Goal: Book appointment/travel/reservation

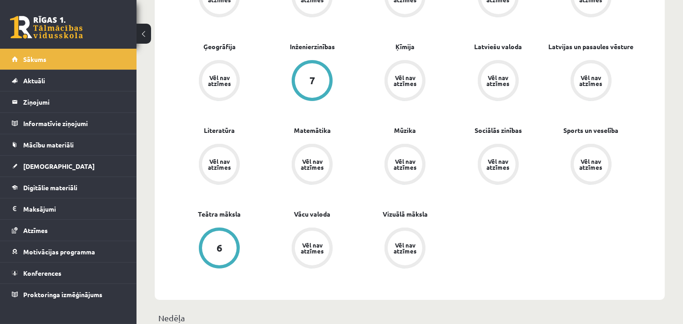
scroll to position [303, 0]
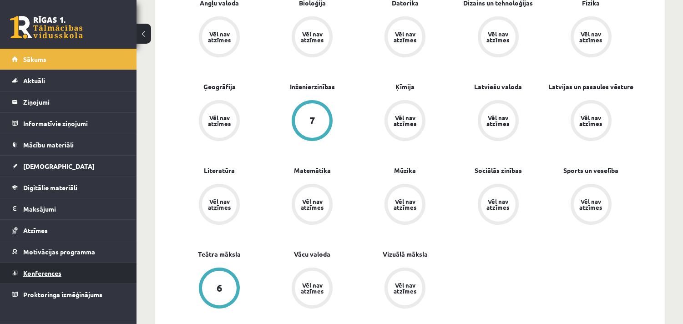
click at [41, 274] on span "Konferences" at bounding box center [42, 273] width 38 height 8
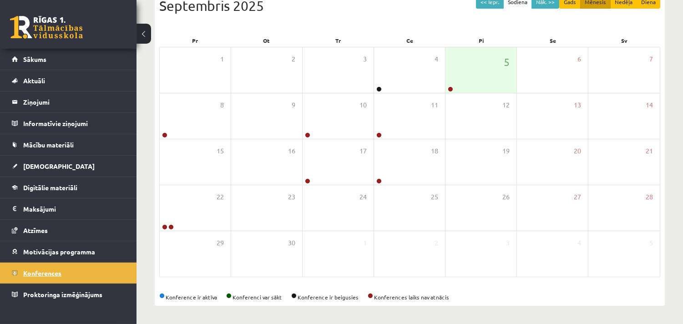
scroll to position [111, 0]
click at [479, 71] on div "5" at bounding box center [480, 69] width 71 height 45
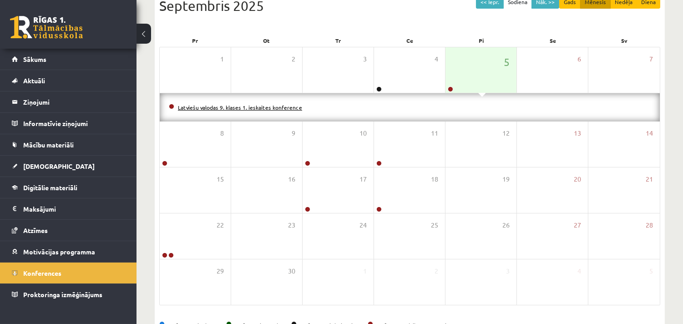
click at [269, 106] on link "Latviešu valodas 9. klases 1. ieskaites konference" at bounding box center [240, 107] width 124 height 7
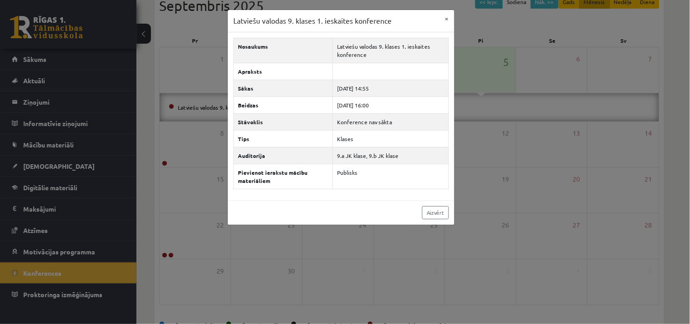
click at [531, 26] on div "Latviešu valodas 9. klases 1. ieskaites konference × Nosaukums Latviešu valodas…" at bounding box center [345, 162] width 690 height 324
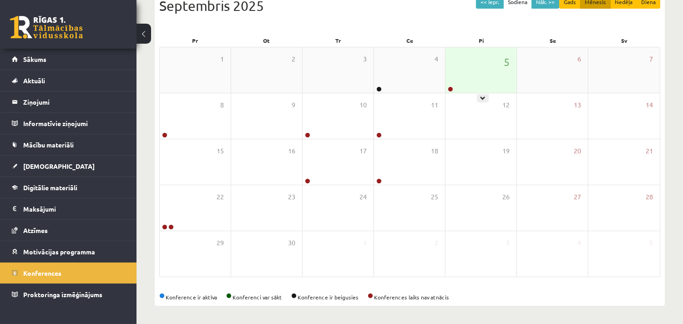
click at [487, 77] on div "5" at bounding box center [480, 69] width 71 height 45
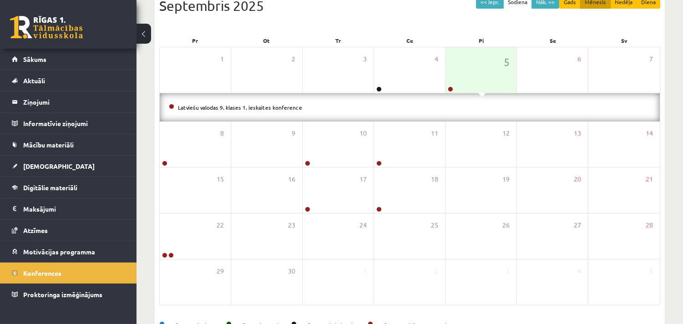
click at [448, 22] on div "<< Iepr. Šodiena Nāk. >> Gads Mēnesis Nedēļa Diena [DATE]" at bounding box center [409, 14] width 501 height 39
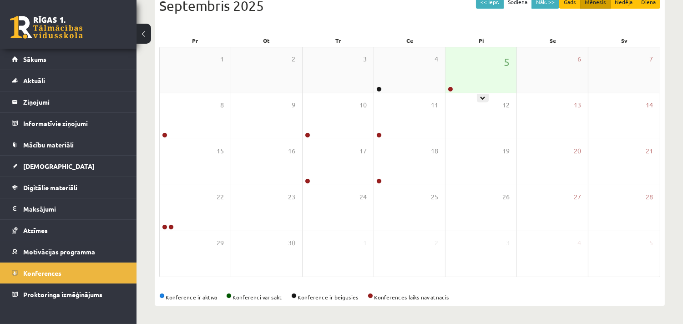
click at [481, 73] on div "5" at bounding box center [480, 69] width 71 height 45
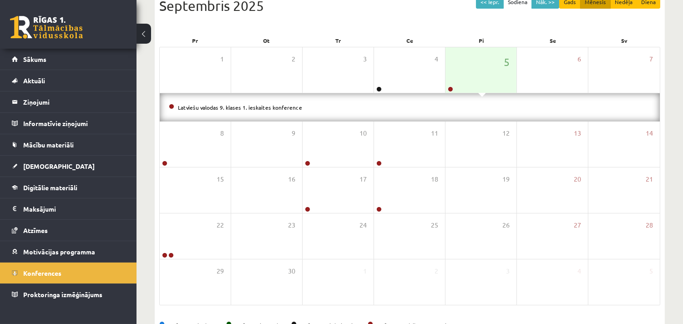
click at [364, 19] on div "<< Iepr. Šodiena Nāk. >> Gads Mēnesis Nedēļa Diena [DATE]" at bounding box center [409, 14] width 501 height 39
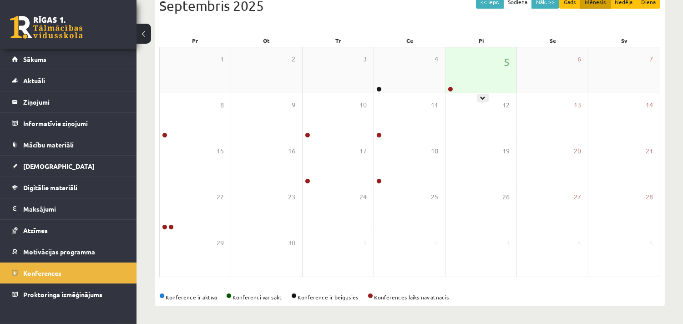
click at [481, 68] on div "5" at bounding box center [480, 69] width 71 height 45
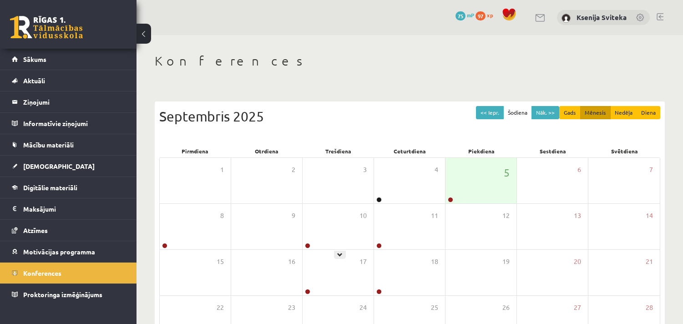
scroll to position [107, 0]
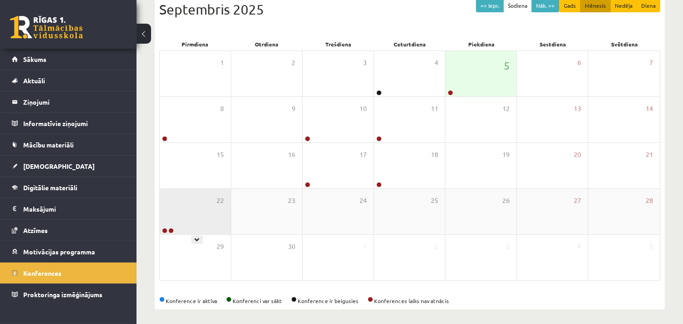
click at [189, 212] on div "22" at bounding box center [195, 211] width 71 height 45
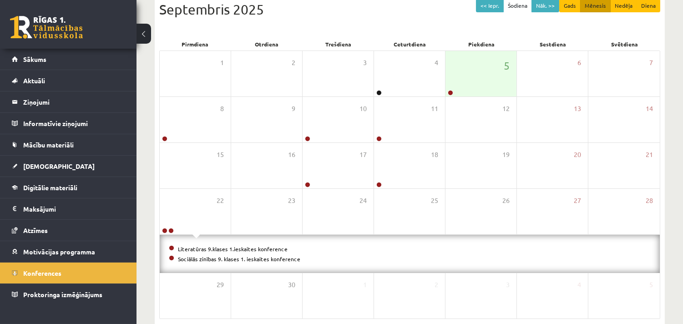
click at [399, 25] on div "<< Iepr. Šodiena Nāk. >> Gads Mēnesis Nedēļa Diena Septembris 2025" at bounding box center [409, 18] width 501 height 39
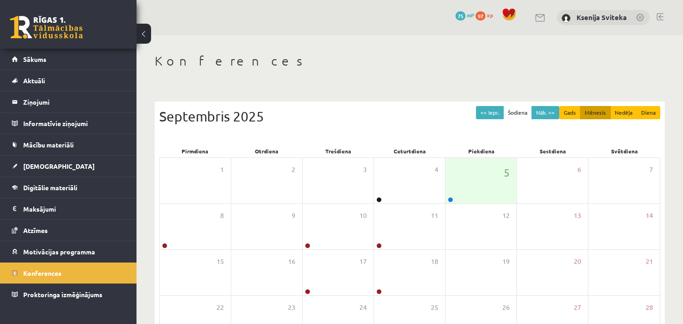
scroll to position [103, 0]
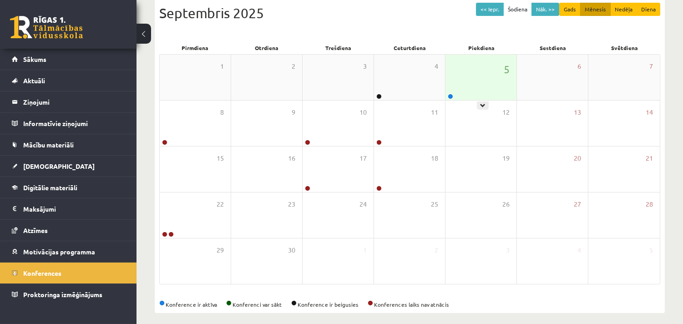
click at [486, 79] on div "5" at bounding box center [480, 77] width 71 height 45
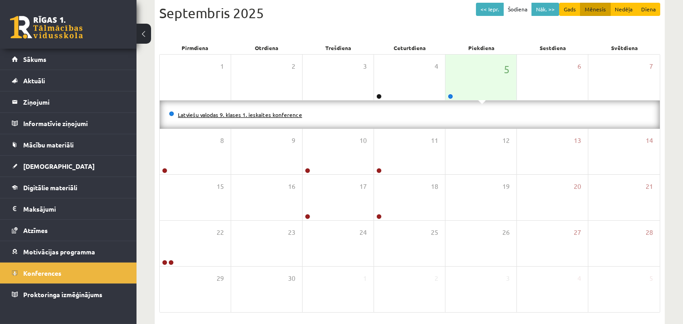
click at [257, 112] on link "Latviešu valodas 9. klases 1. ieskaites konference" at bounding box center [240, 114] width 124 height 7
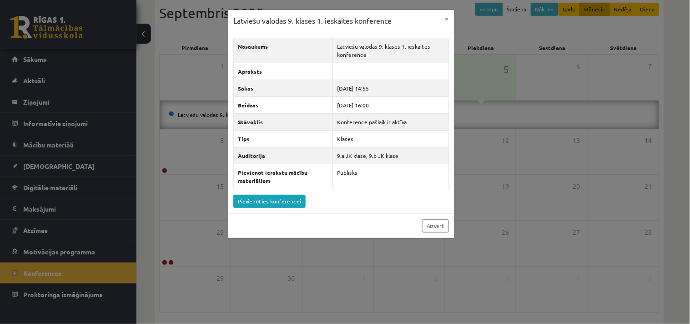
click at [181, 38] on div "Latviešu valodas 9. klases 1. ieskaites konference × Nosaukums Latviešu valodas…" at bounding box center [345, 162] width 690 height 324
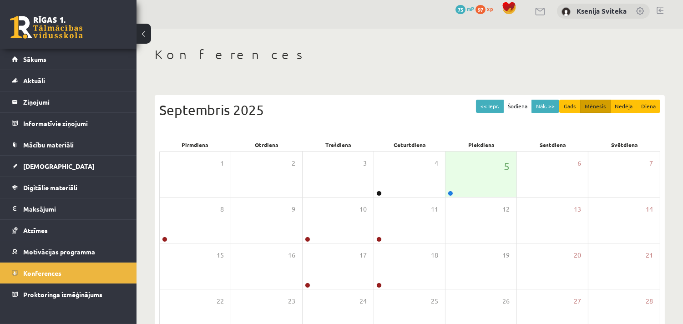
scroll to position [2, 0]
